Goal: Task Accomplishment & Management: Use online tool/utility

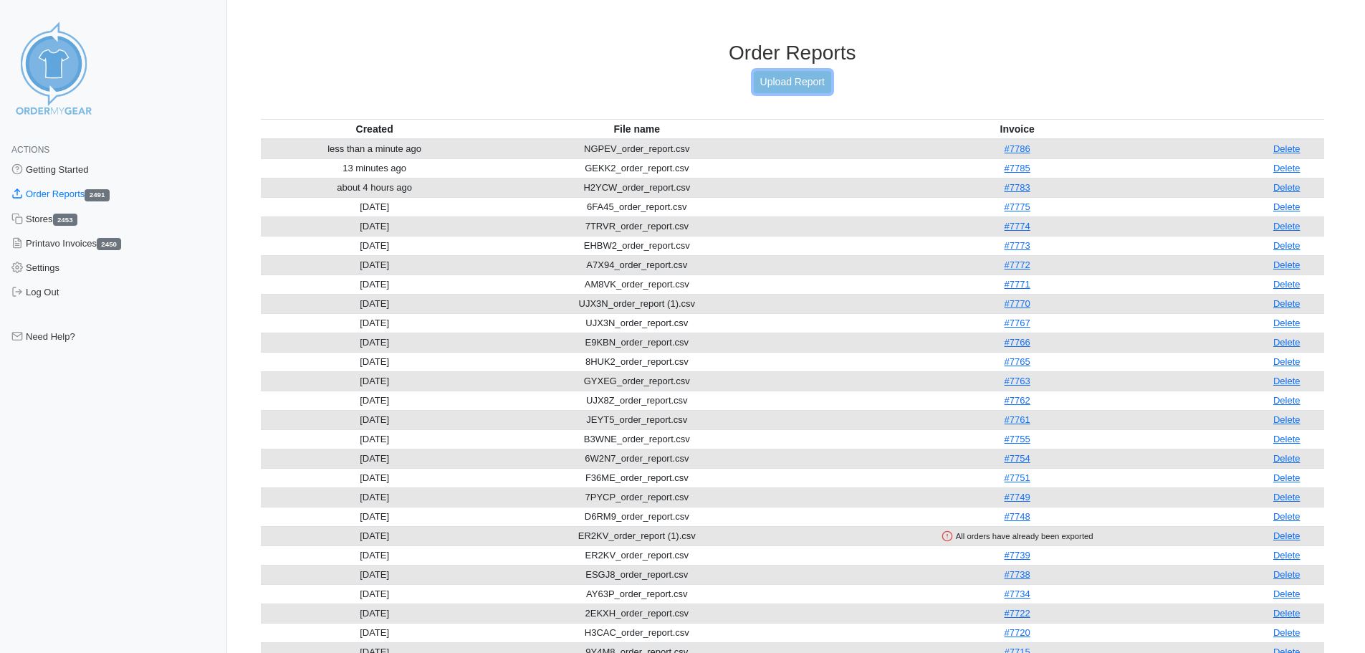
click at [772, 80] on link "Upload Report" at bounding box center [792, 82] width 77 height 22
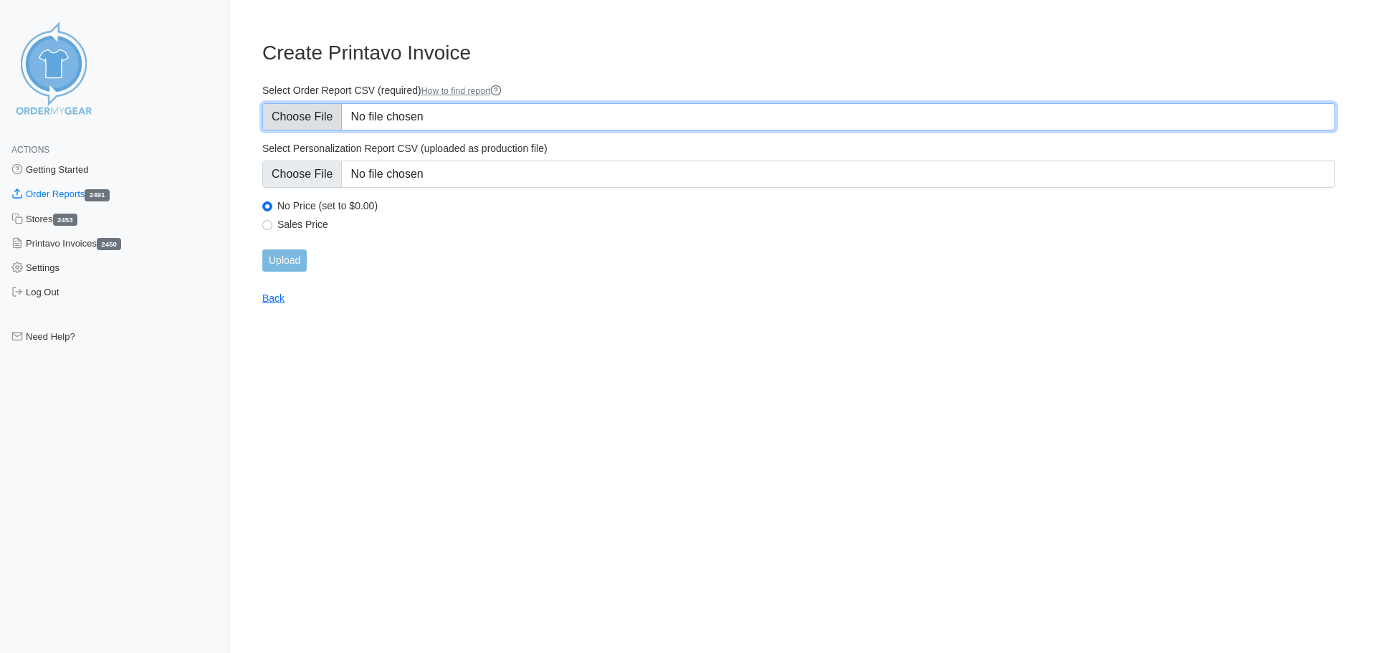
click at [308, 116] on input "Select Order Report CSV (required) How to find report" at bounding box center [798, 116] width 1073 height 27
type input "C:\fakepath\HR8FP_order_report.csv"
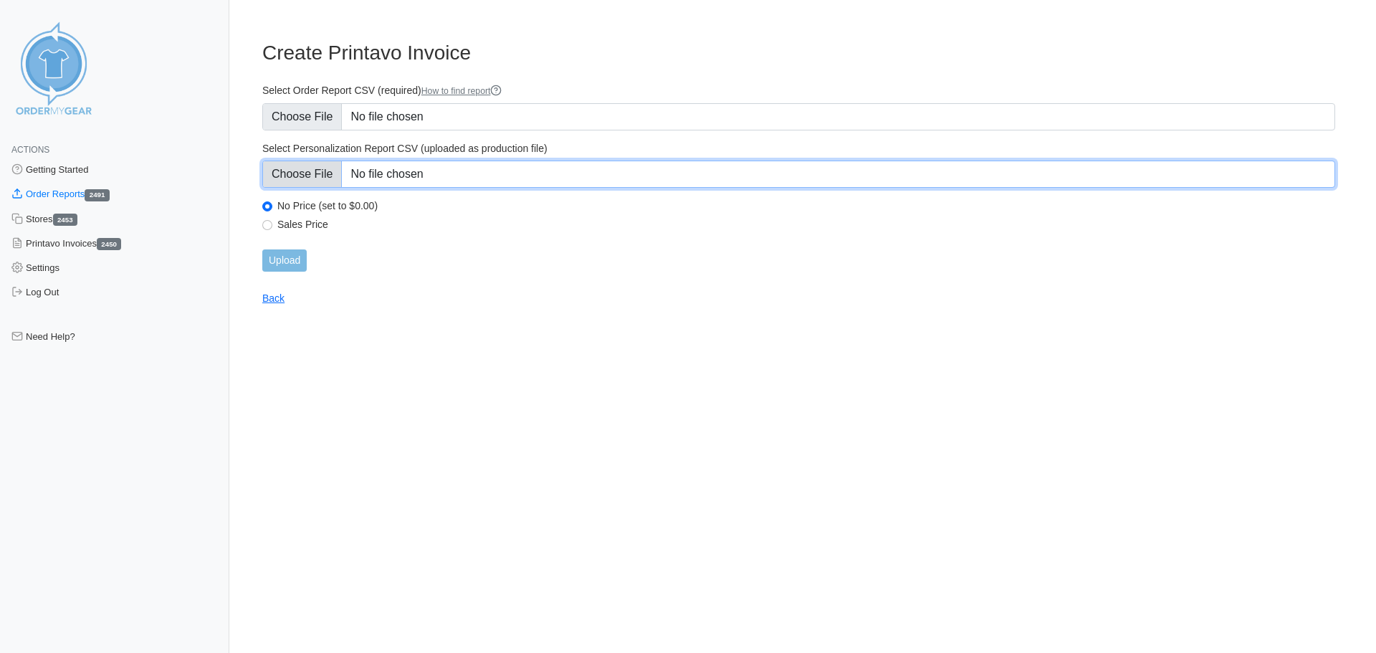
click at [302, 175] on input "Select Personalization Report CSV (uploaded as production file)" at bounding box center [798, 173] width 1073 height 27
type input "C:\fakepath\HR8FP_personalization_report.csv"
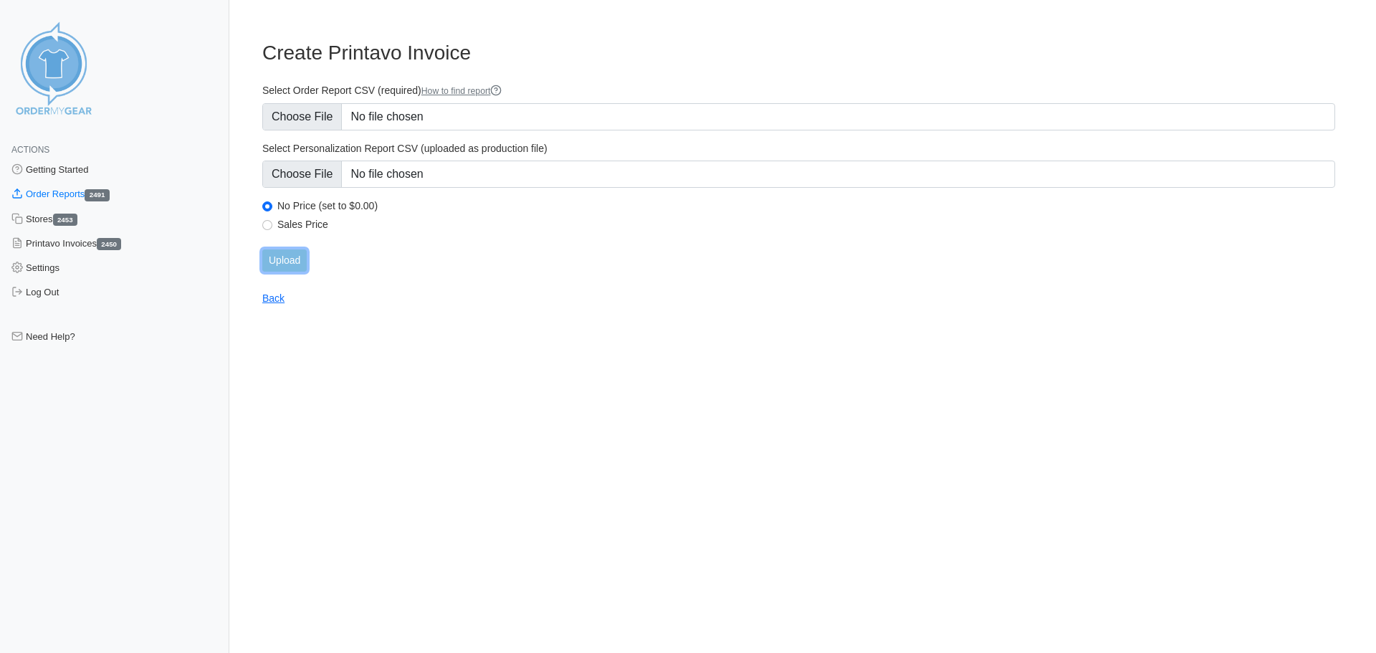
click at [274, 255] on input "Upload" at bounding box center [284, 260] width 44 height 22
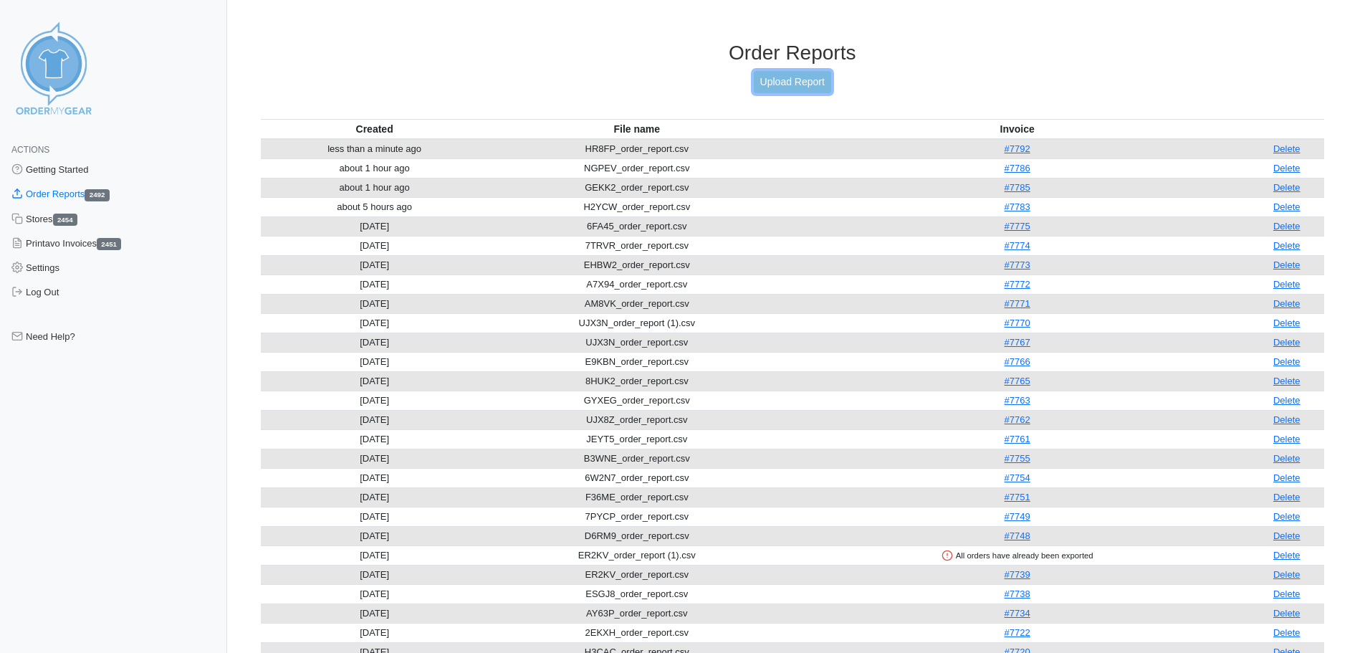
click at [795, 82] on link "Upload Report" at bounding box center [792, 82] width 77 height 22
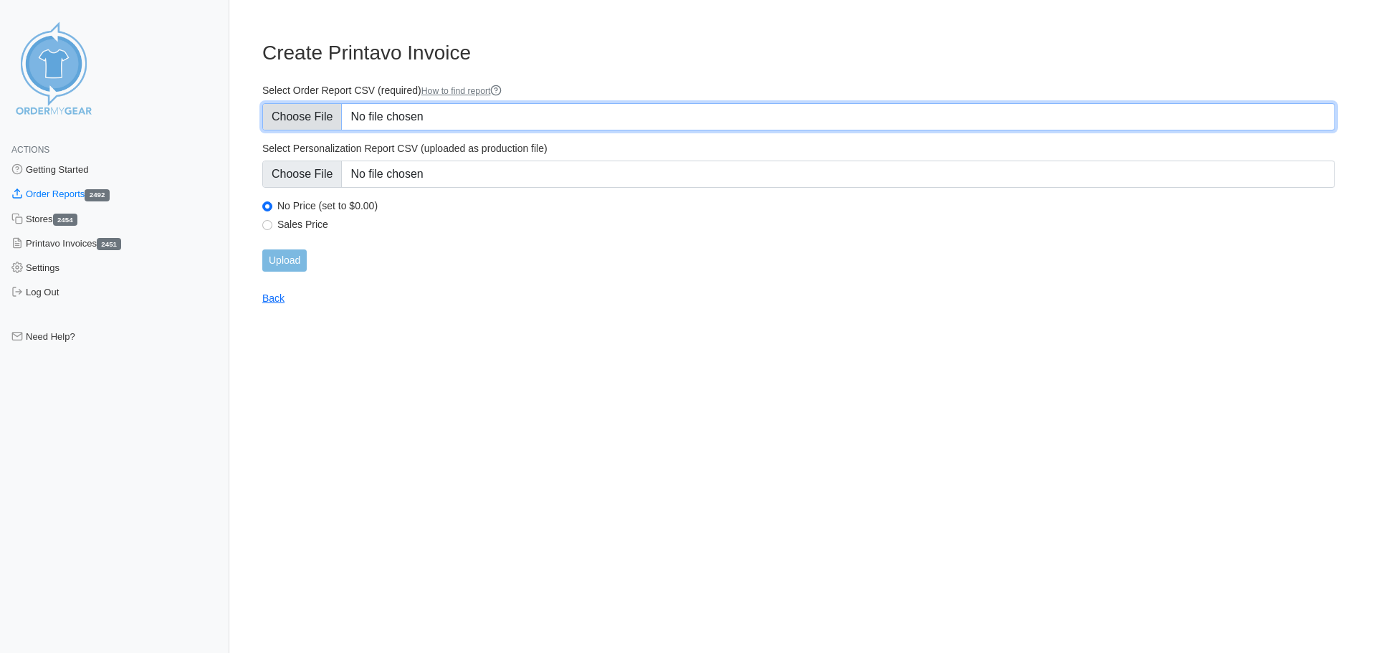
click at [322, 114] on input "Select Order Report CSV (required) How to find report" at bounding box center [798, 116] width 1073 height 27
type input "C:\fakepath\B6PYW_order_report.csv"
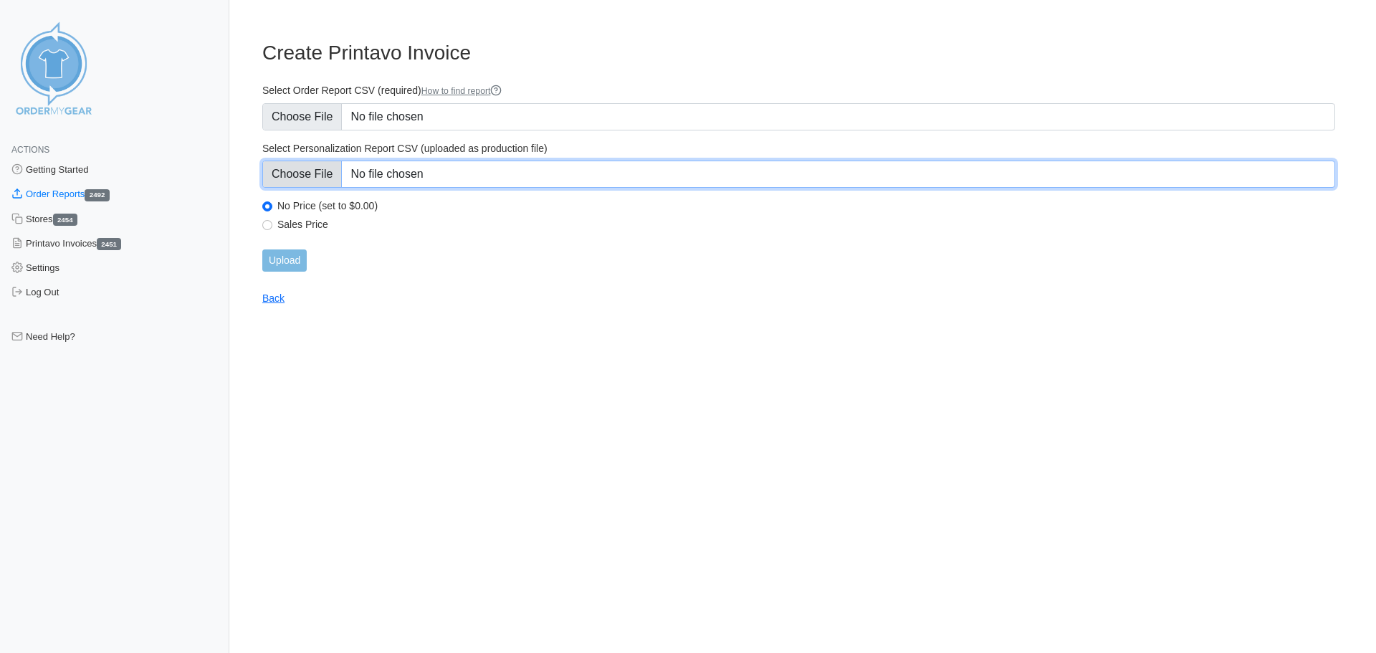
click at [315, 180] on input "Select Personalization Report CSV (uploaded as production file)" at bounding box center [798, 173] width 1073 height 27
type input "C:\fakepath\B6PYW_personalization_report.csv"
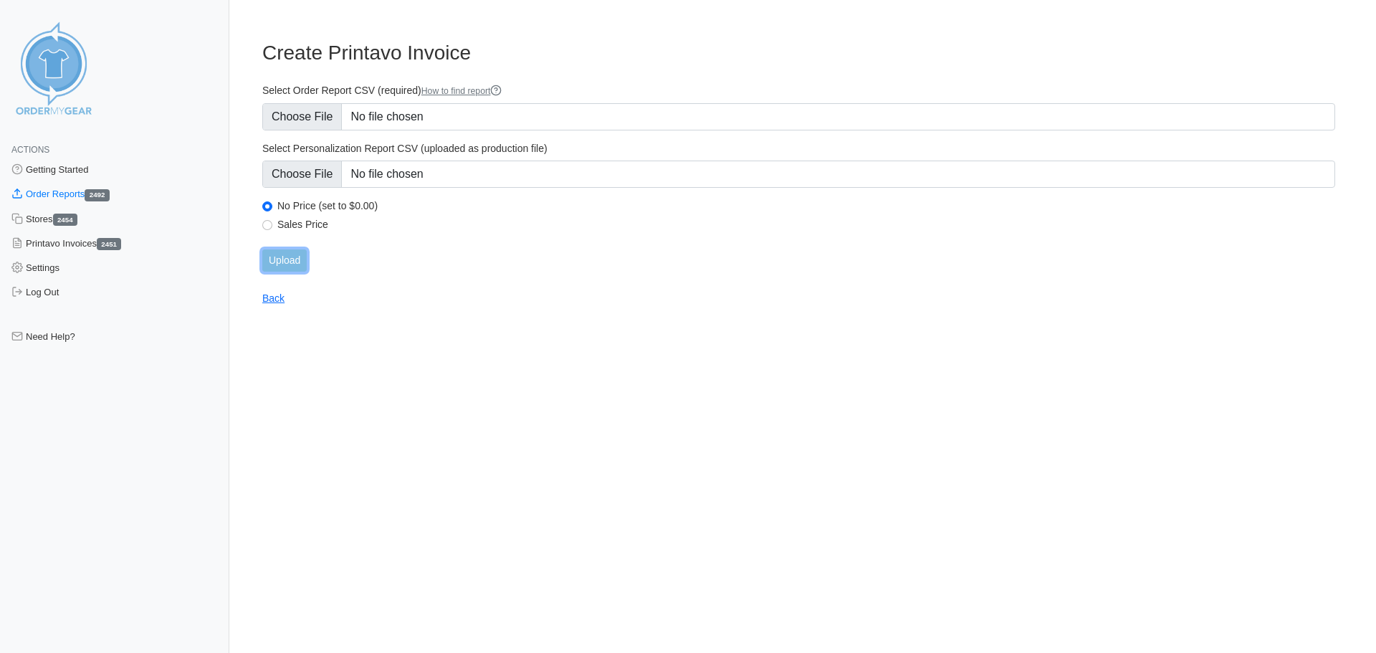
click at [290, 262] on input "Upload" at bounding box center [284, 260] width 44 height 22
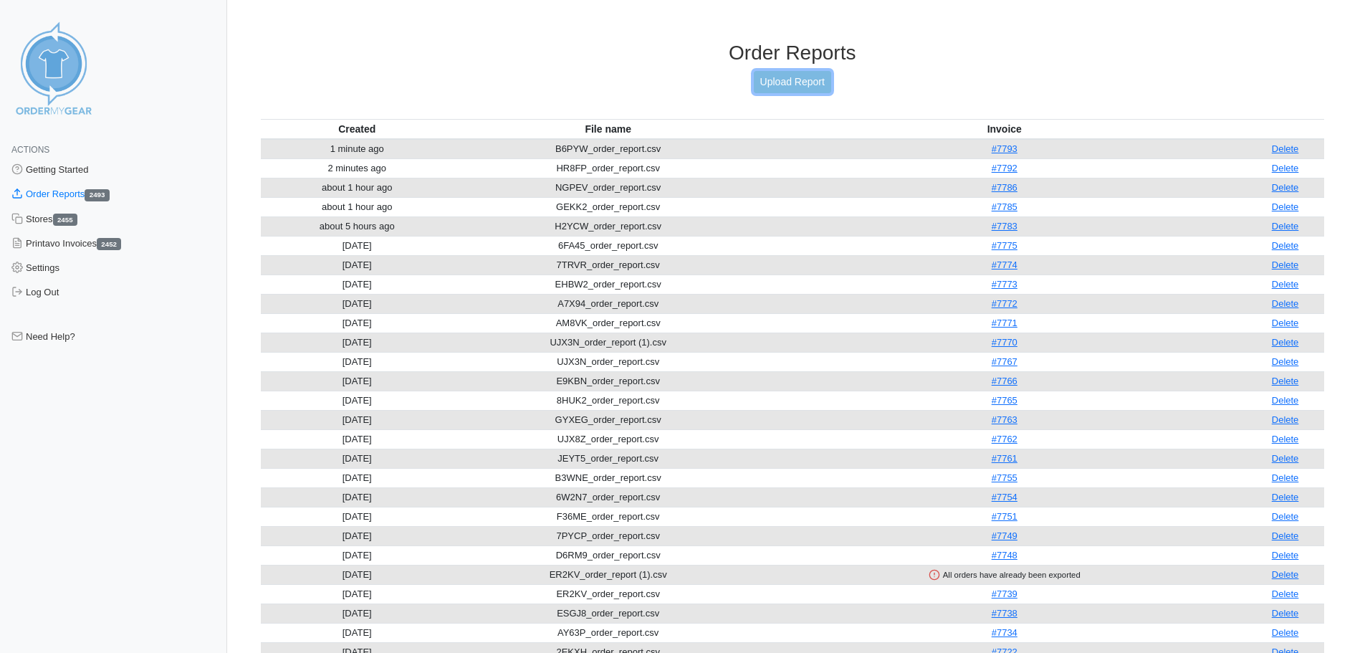
click at [781, 82] on link "Upload Report" at bounding box center [792, 82] width 77 height 22
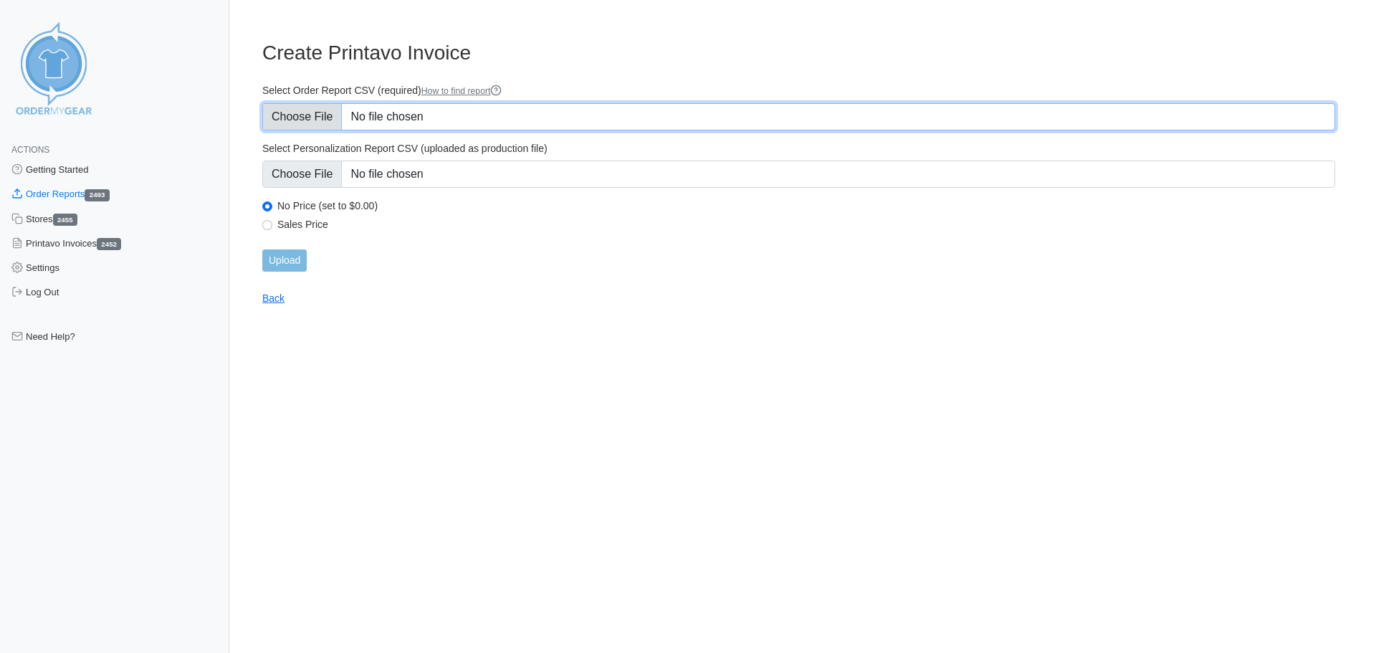
click at [326, 110] on input "Select Order Report CSV (required) How to find report" at bounding box center [798, 116] width 1073 height 27
type input "C:\fakepath\B6PYW_order_report (1).csv"
click at [331, 115] on input "Select Order Report CSV (required) How to find report" at bounding box center [798, 116] width 1073 height 27
click at [317, 120] on input "Select Order Report CSV (required) How to find report" at bounding box center [798, 116] width 1073 height 27
type input "C:\fakepath\GQGDW_order_report.csv"
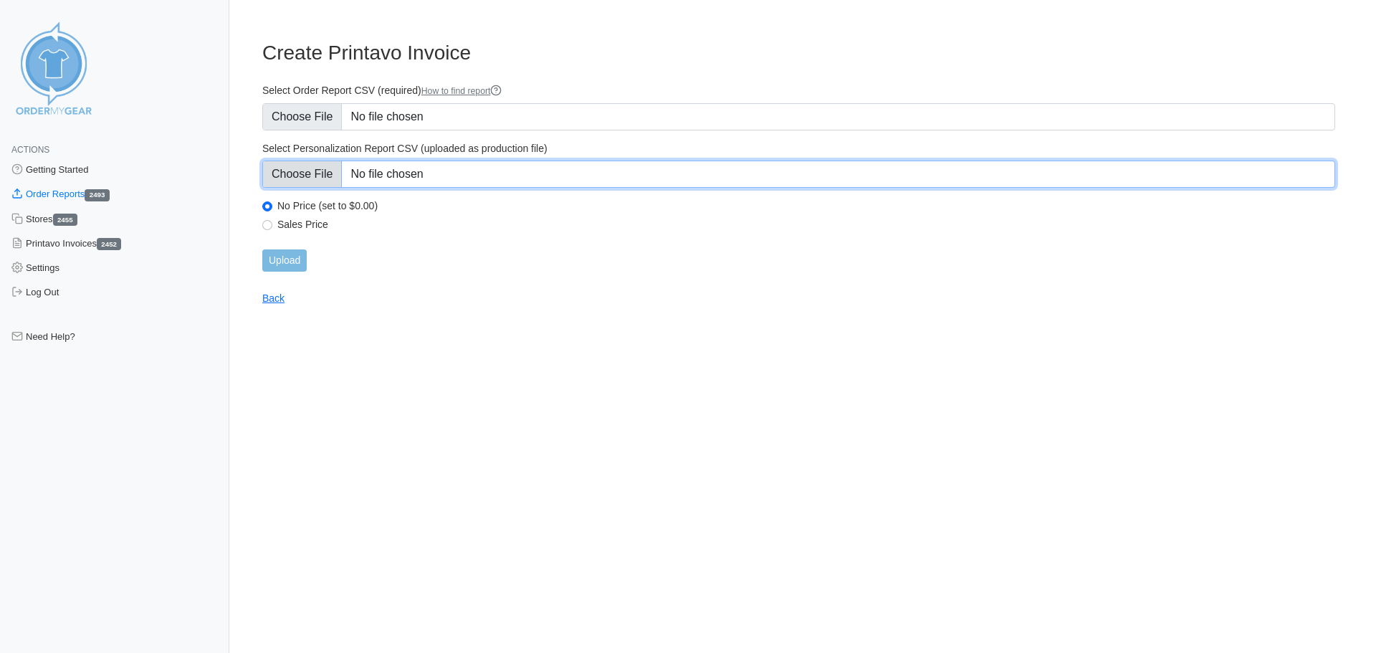
click at [315, 172] on input "Select Personalization Report CSV (uploaded as production file)" at bounding box center [798, 173] width 1073 height 27
type input "C:\fakepath\GQGDW_personalization_report.csv"
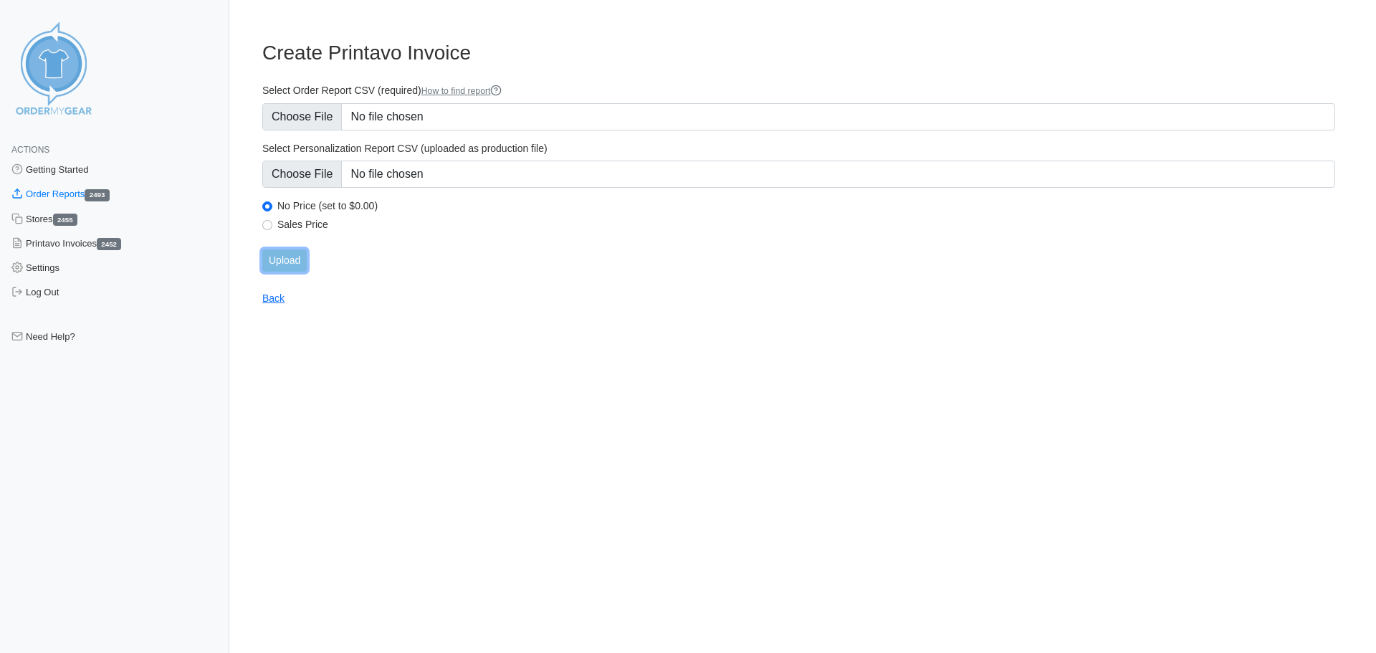
click at [286, 262] on input "Upload" at bounding box center [284, 260] width 44 height 22
